Goal: Task Accomplishment & Management: Use online tool/utility

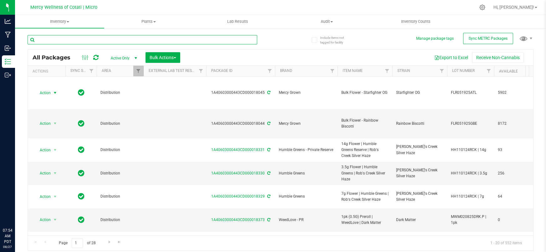
click at [94, 43] on input "text" at bounding box center [143, 39] width 230 height 9
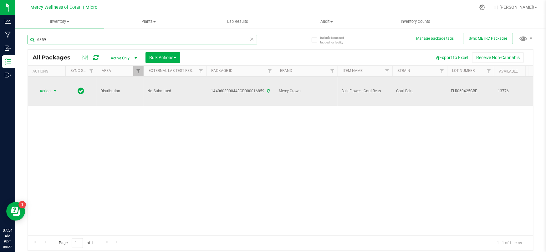
type input "6859"
click at [50, 87] on span "Action" at bounding box center [42, 91] width 17 height 9
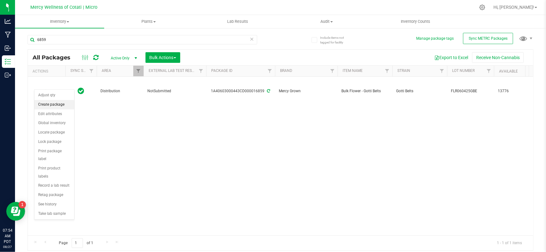
click at [50, 103] on li "Create package" at bounding box center [54, 104] width 40 height 9
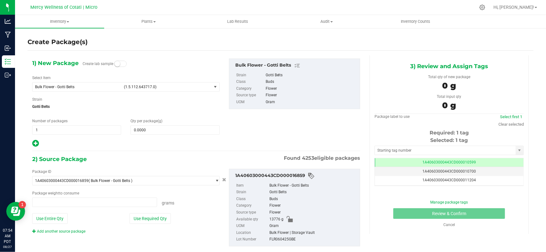
type input "0.0000 g"
click at [164, 129] on span at bounding box center [175, 130] width 89 height 9
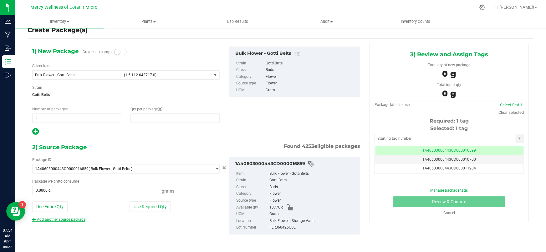
type input "0.0000"
click at [64, 218] on link "Add another source package" at bounding box center [58, 220] width 53 height 4
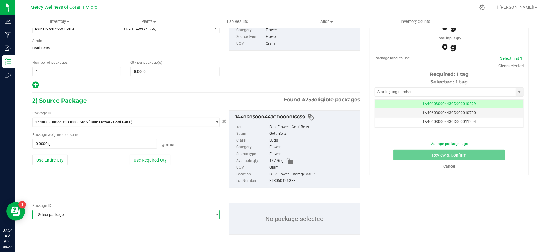
click at [91, 216] on span "Select package" at bounding box center [122, 215] width 179 height 9
click at [116, 213] on span "Select package" at bounding box center [122, 215] width 179 height 9
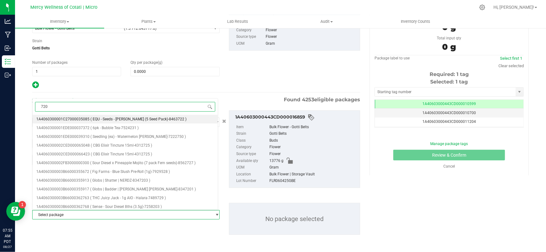
type input "7203"
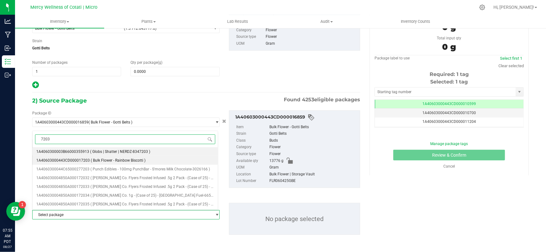
click at [109, 163] on span "( Bulk Flower - Rainbow Biscotti )" at bounding box center [118, 160] width 55 height 4
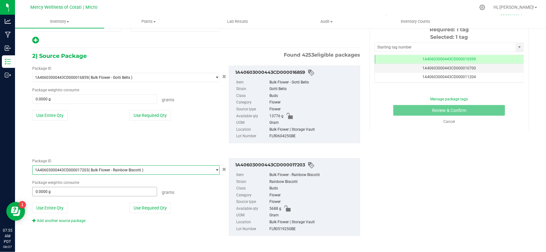
scroll to position [104, 0]
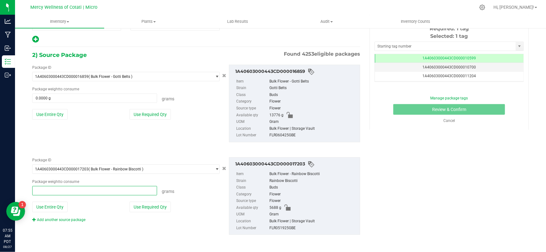
click at [66, 192] on span at bounding box center [94, 190] width 125 height 9
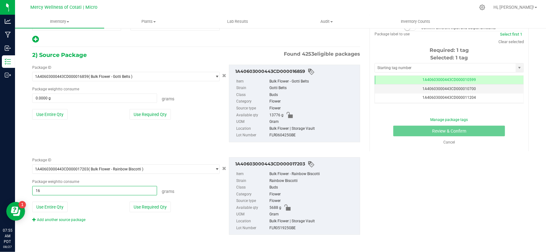
type input "166"
type input "166.0000 g"
click at [116, 234] on div "Package ID 1A40603000443CD000017203 ( Bulk Flower - Rainbow Biscotti ) 1A406030…" at bounding box center [196, 196] width 337 height 88
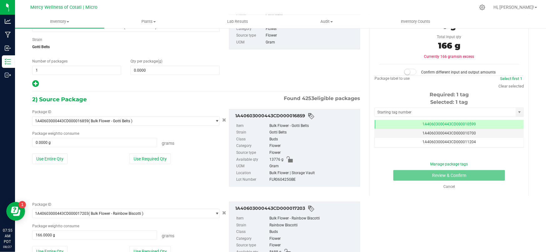
scroll to position [0, 0]
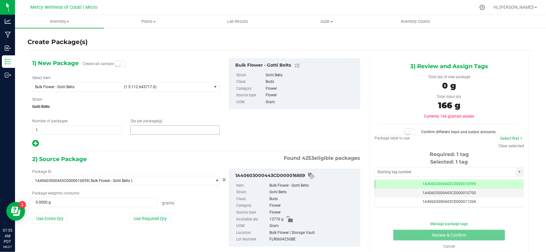
click at [176, 129] on span at bounding box center [175, 130] width 89 height 9
type input "13620"
type input "13,620.0000"
click at [241, 128] on div "1) New Package Create lab sample Select Item Bulk Flower - Gotti Belts (1.5.112…" at bounding box center [196, 103] width 337 height 89
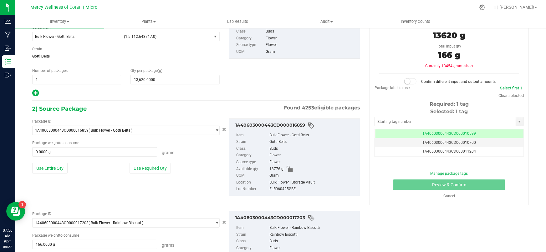
scroll to position [19, 0]
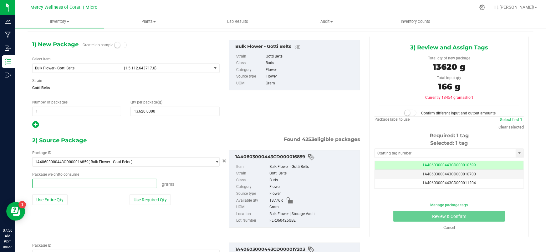
click at [96, 183] on span at bounding box center [94, 183] width 125 height 9
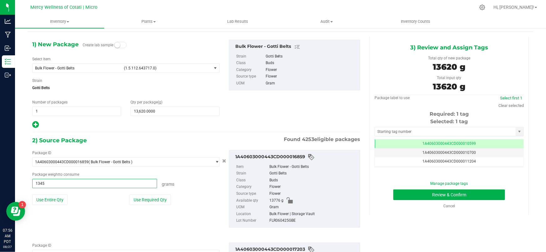
type input "13454"
type input "13454.0000 g"
click at [399, 232] on div "1) New Package Create lab sample Select Item Bulk Flower - Gotti Belts (1.5.112…" at bounding box center [281, 185] width 506 height 297
click at [387, 133] on input "text" at bounding box center [445, 131] width 141 height 9
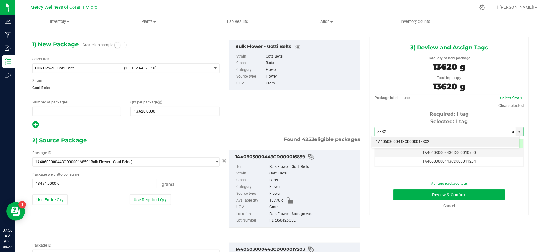
click at [399, 142] on li "1A40603000443CD000018332" at bounding box center [445, 141] width 147 height 9
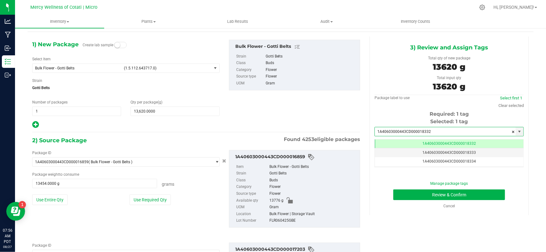
scroll to position [0, 0]
type input "1A40603000443CD000018332"
click at [416, 197] on button "Review & Confirm" at bounding box center [449, 195] width 112 height 11
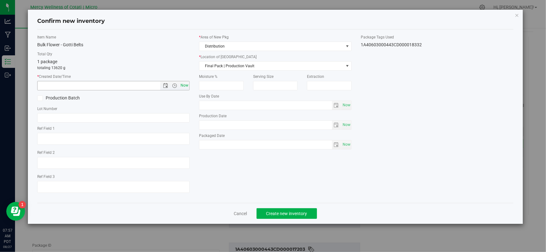
click at [185, 88] on span "Now" at bounding box center [184, 85] width 11 height 9
type input "[DATE] 7:57 AM"
click at [230, 66] on span "Final Pack | Production Vault" at bounding box center [271, 66] width 144 height 9
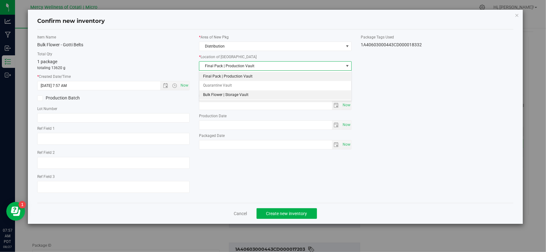
click at [223, 96] on li "Bulk Flower | Storage Vault" at bounding box center [275, 94] width 152 height 9
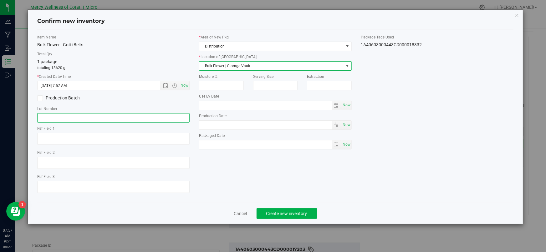
click at [127, 114] on input "text" at bounding box center [113, 117] width 152 height 9
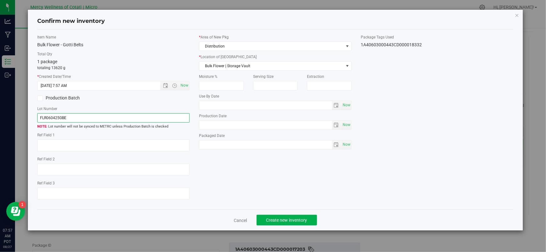
type input "FLR060425GBE"
drag, startPoint x: 218, startPoint y: 191, endPoint x: 203, endPoint y: 181, distance: 18.1
click at [218, 191] on div "Item Name Bulk Flower - Gotti Belts Total Qty 1 package totaling 13620 g * Crea…" at bounding box center [276, 119] width 486 height 171
click at [39, 100] on span at bounding box center [40, 98] width 6 height 6
click at [0, 0] on input "Production Batch" at bounding box center [0, 0] width 0 height 0
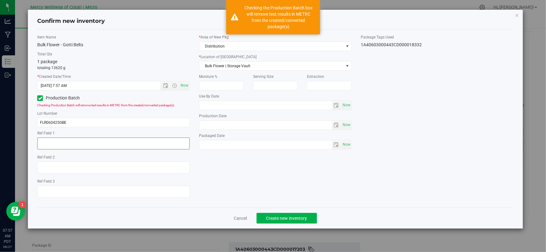
click at [108, 147] on textarea at bounding box center [113, 144] width 152 height 12
type textarea "454g"
click at [228, 181] on div "Item Name Bulk Flower - Gotti Belts Total Qty 1 package totaling 13620 g * Crea…" at bounding box center [276, 118] width 486 height 168
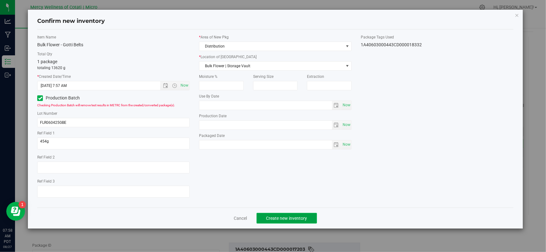
click at [293, 219] on span "Create new inventory" at bounding box center [286, 218] width 41 height 5
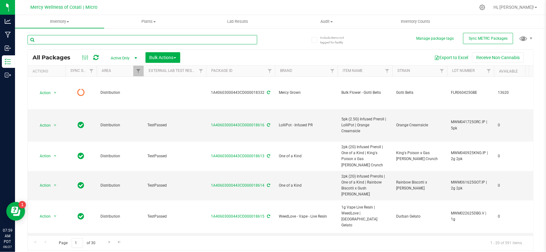
click at [106, 43] on input "text" at bounding box center [143, 39] width 230 height 9
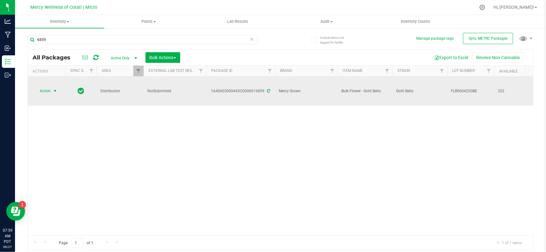
click at [46, 87] on span "Action" at bounding box center [42, 91] width 17 height 9
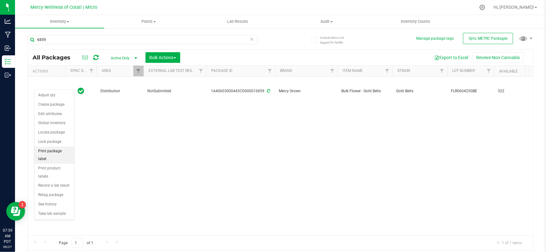
click at [61, 152] on li "Print package label" at bounding box center [54, 155] width 40 height 17
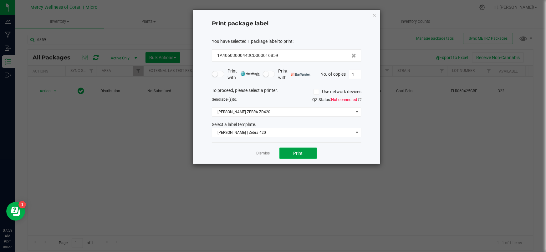
click at [296, 157] on button "Print" at bounding box center [299, 153] width 38 height 11
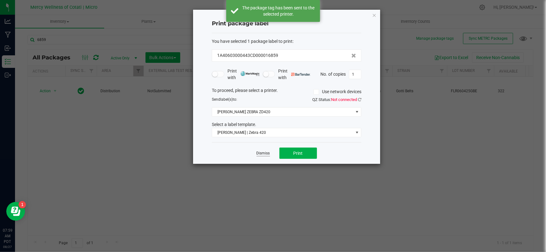
click at [265, 152] on link "Dismiss" at bounding box center [263, 153] width 13 height 5
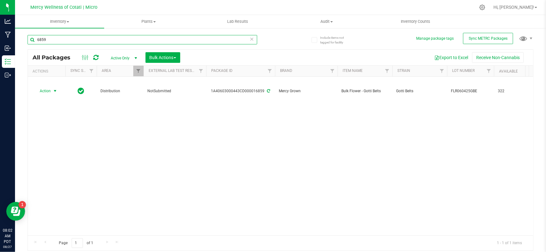
click at [133, 40] on input "6859" at bounding box center [143, 39] width 230 height 9
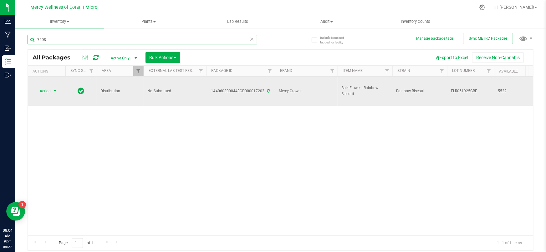
type input "7203"
click at [42, 89] on span "Action" at bounding box center [42, 91] width 17 height 9
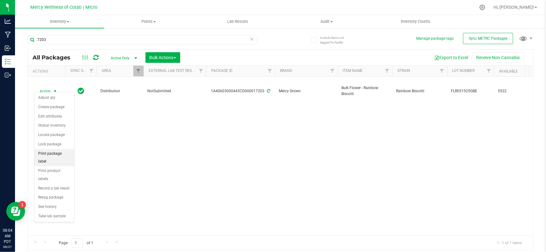
click at [61, 154] on li "Print package label" at bounding box center [54, 157] width 40 height 17
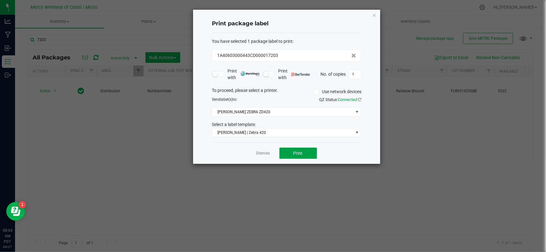
click at [291, 156] on button "Print" at bounding box center [299, 153] width 38 height 11
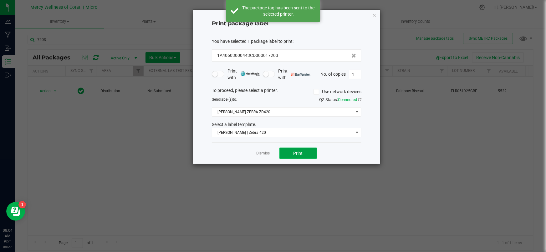
click at [291, 156] on button "Print" at bounding box center [299, 153] width 38 height 11
click at [286, 155] on button "Print" at bounding box center [299, 153] width 38 height 11
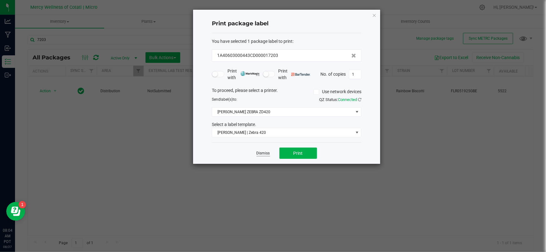
click at [262, 153] on link "Dismiss" at bounding box center [263, 153] width 13 height 5
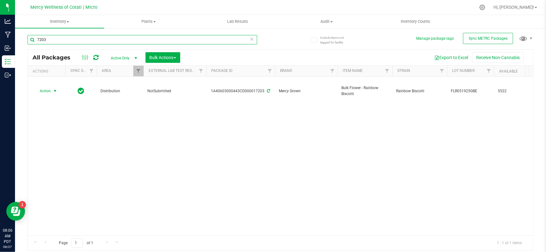
click at [96, 40] on input "7203" at bounding box center [143, 39] width 230 height 9
click at [95, 40] on input "7203" at bounding box center [143, 39] width 230 height 9
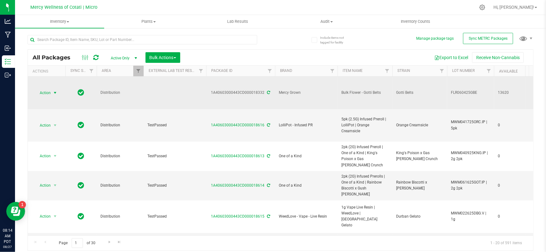
drag, startPoint x: 47, startPoint y: 92, endPoint x: 50, endPoint y: 93, distance: 3.2
click at [47, 92] on span "Action" at bounding box center [42, 93] width 17 height 9
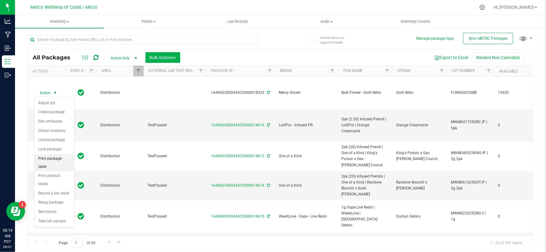
click at [60, 158] on li "Print package label" at bounding box center [54, 162] width 40 height 17
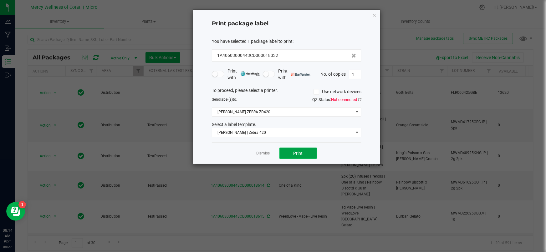
click at [304, 156] on button "Print" at bounding box center [299, 153] width 38 height 11
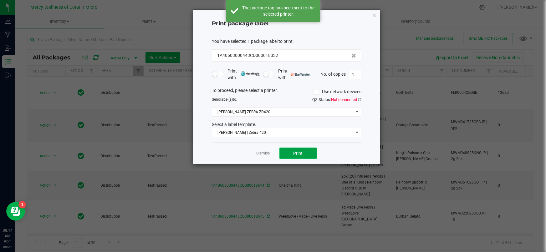
click at [304, 156] on button "Print" at bounding box center [299, 153] width 38 height 11
click at [266, 156] on link "Dismiss" at bounding box center [263, 153] width 13 height 5
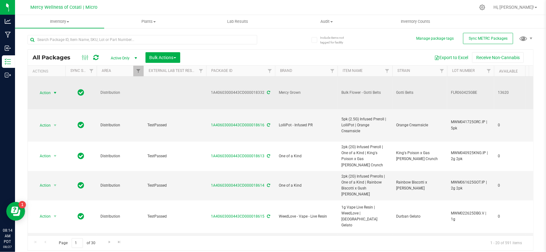
click at [52, 94] on span "select" at bounding box center [55, 93] width 8 height 9
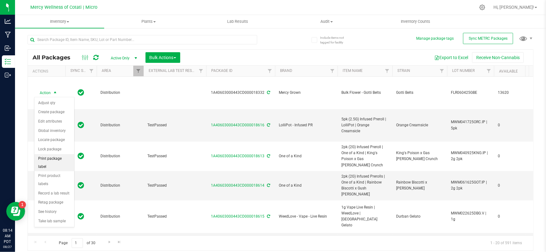
click at [59, 157] on li "Print package label" at bounding box center [54, 162] width 40 height 17
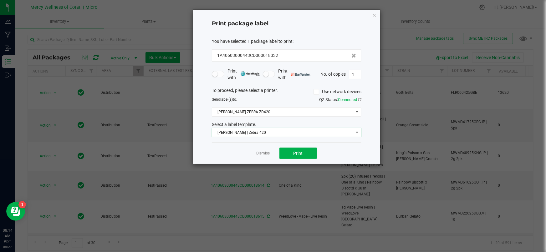
click at [231, 132] on span "[PERSON_NAME] | Zebra 420" at bounding box center [282, 132] width 141 height 9
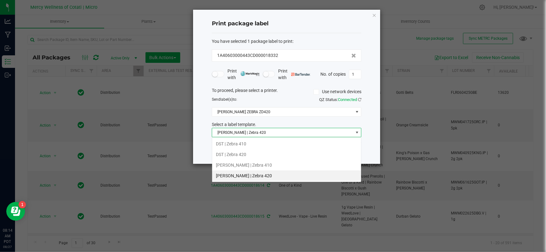
scroll to position [9, 150]
click at [234, 168] on li "[PERSON_NAME] | Zebra 410" at bounding box center [286, 165] width 149 height 11
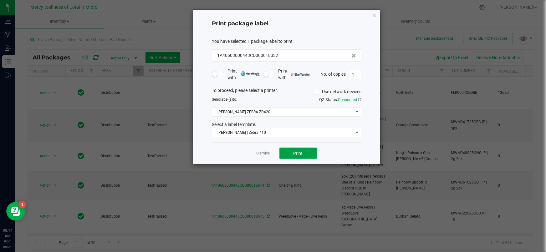
click at [310, 154] on button "Print" at bounding box center [299, 153] width 38 height 11
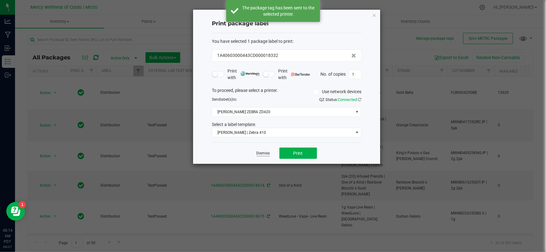
click at [267, 153] on link "Dismiss" at bounding box center [263, 153] width 13 height 5
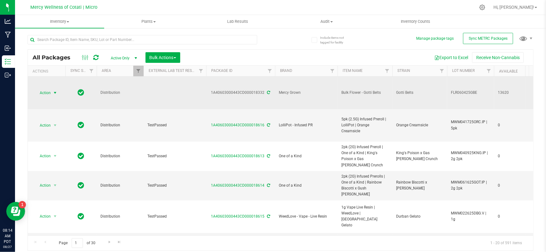
click at [51, 91] on span "select" at bounding box center [55, 93] width 8 height 9
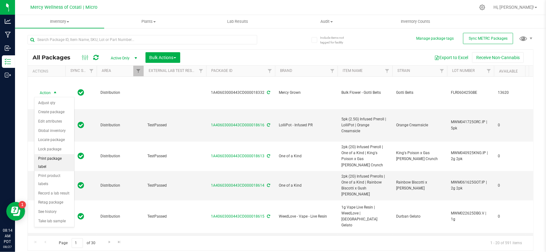
click at [59, 159] on li "Print package label" at bounding box center [54, 162] width 40 height 17
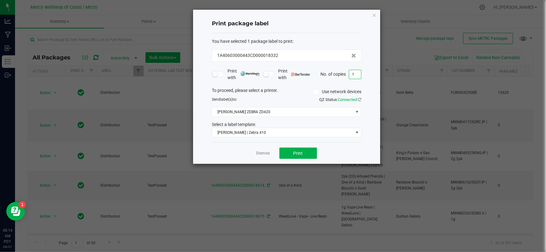
click at [358, 75] on input "1" at bounding box center [355, 74] width 12 height 9
type input "30"
click at [295, 151] on span "Print" at bounding box center [298, 153] width 9 height 5
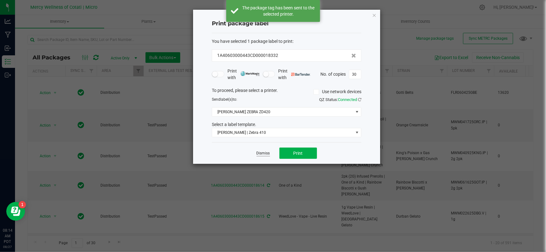
click at [262, 154] on link "Dismiss" at bounding box center [263, 153] width 13 height 5
